Goal: Task Accomplishment & Management: Use online tool/utility

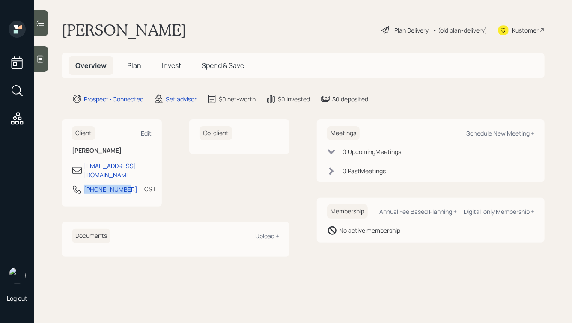
drag, startPoint x: 124, startPoint y: 181, endPoint x: 71, endPoint y: 180, distance: 53.5
click at [71, 180] on div "Client Edit [PERSON_NAME] [PERSON_NAME][EMAIL_ADDRESS][DOMAIN_NAME] [PHONE_NUMB…" at bounding box center [112, 162] width 100 height 87
copy div "[PHONE_NUMBER]"
click at [486, 137] on div "Schedule New Meeting +" at bounding box center [500, 133] width 68 height 8
select select "round-[PERSON_NAME]"
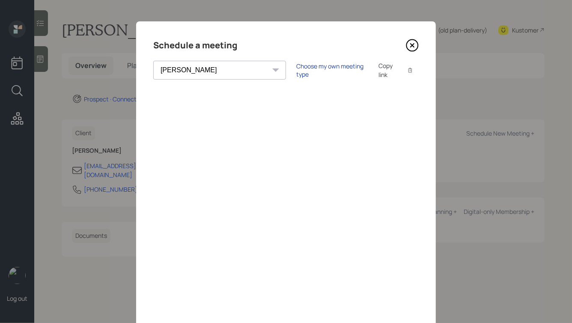
click at [296, 71] on div "Choose my own meeting type" at bounding box center [332, 70] width 72 height 16
